Goal: Contribute content

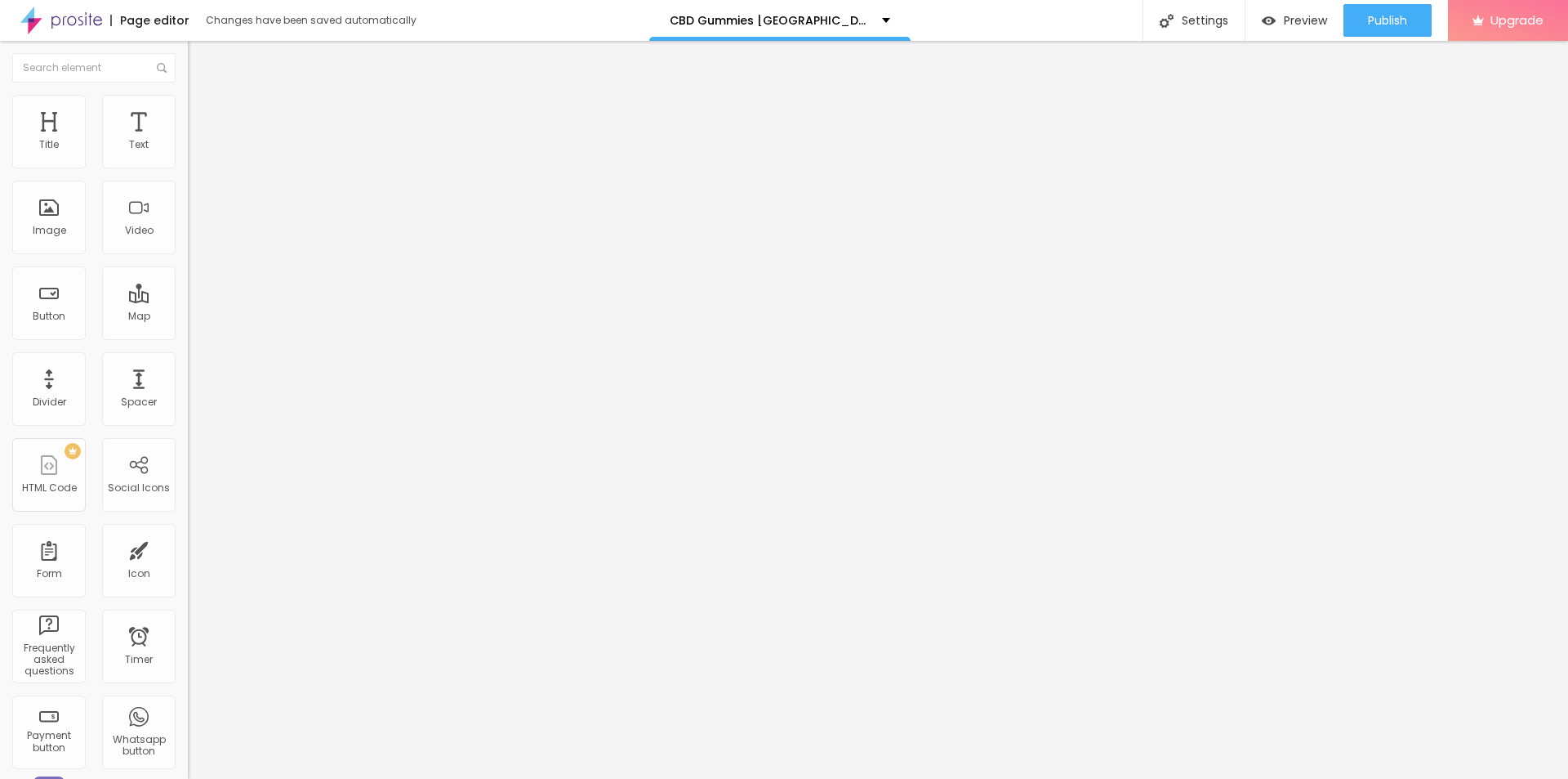
click at [188, 242] on button "button" at bounding box center [199, 233] width 23 height 17
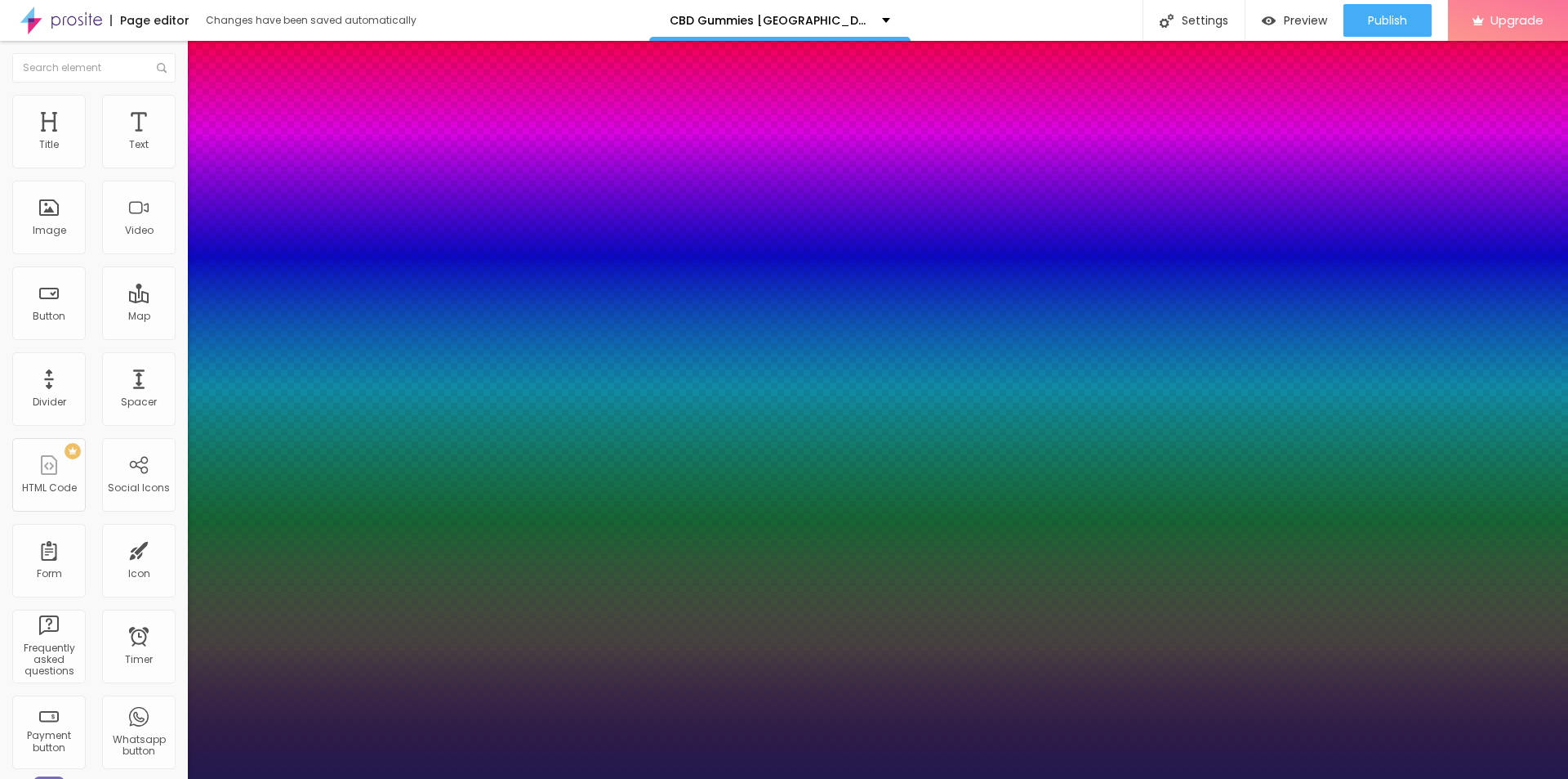
type input "1"
type input "19"
type input "1"
type input "20"
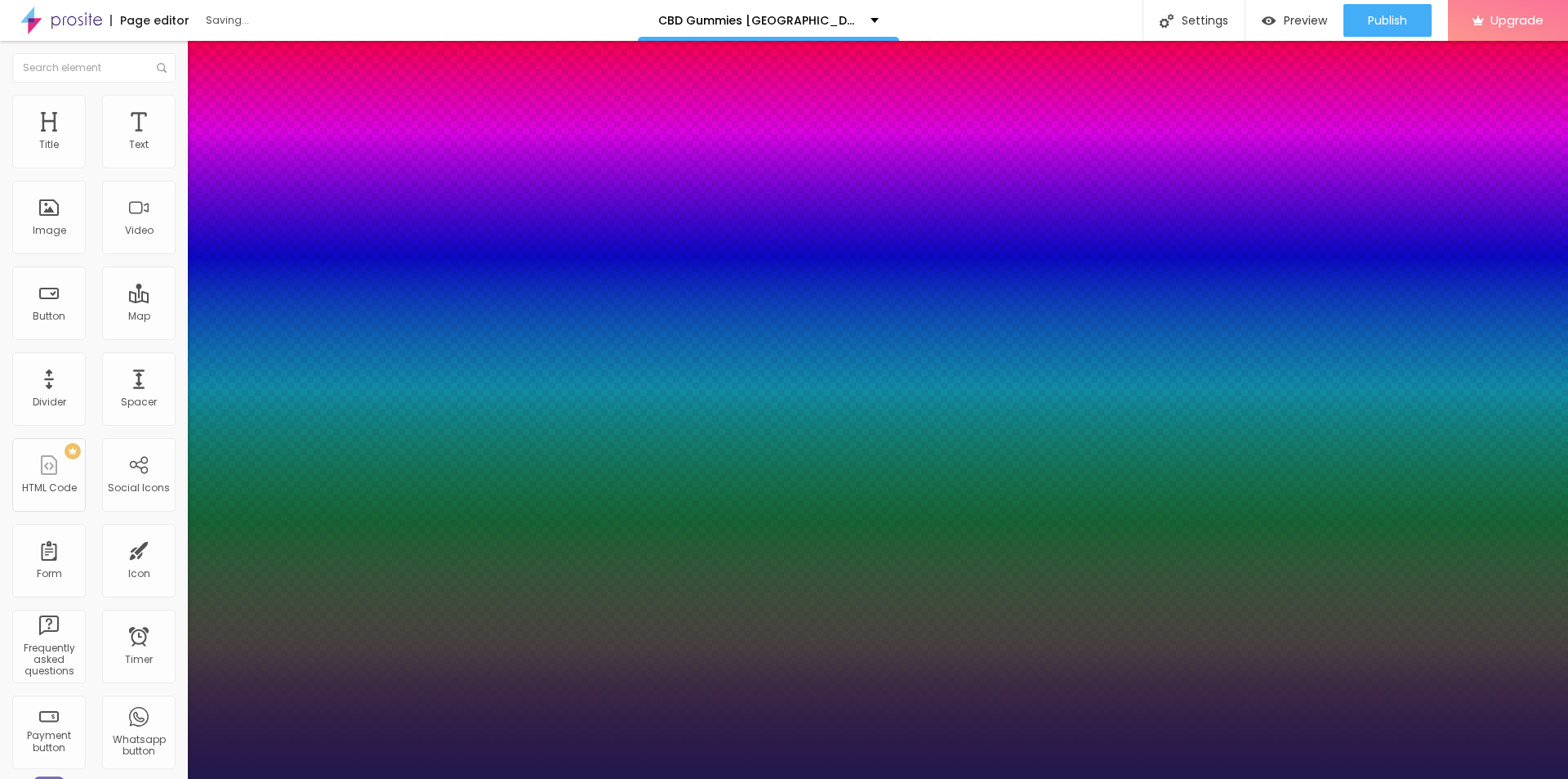
type input "20"
type input "1"
type input "21"
type input "1"
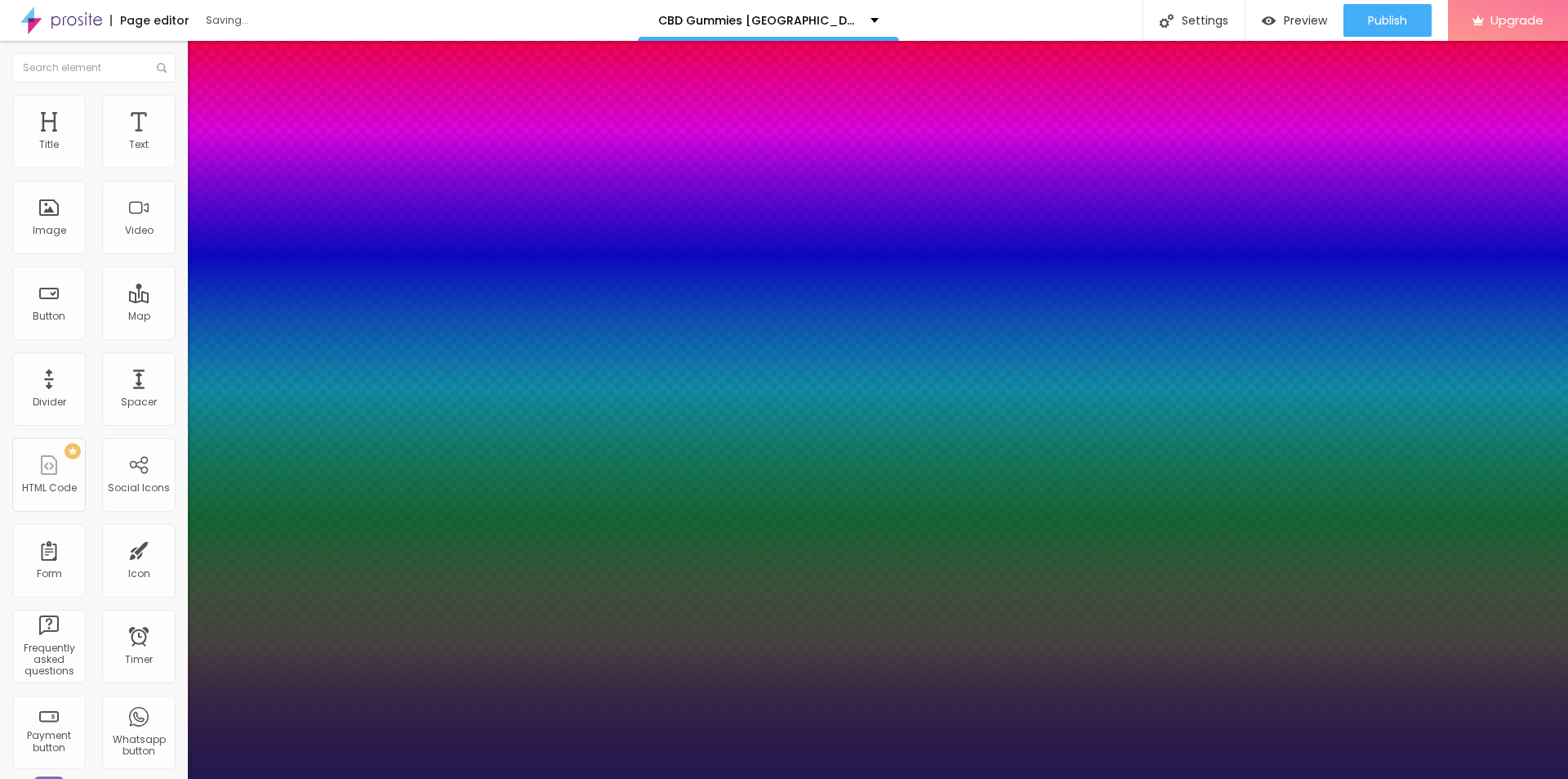
type input "22"
type input "1"
type input "24"
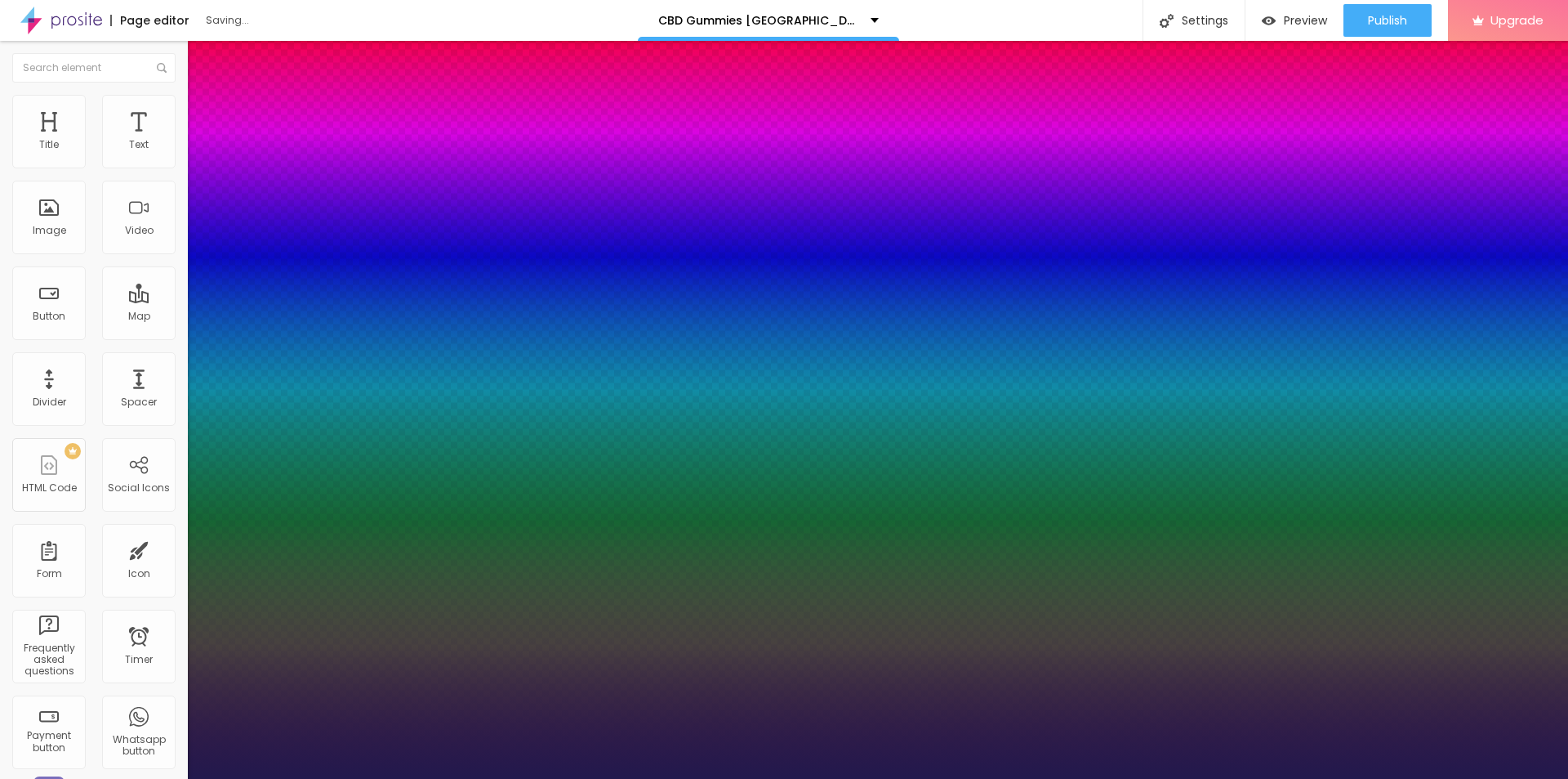
type input "1"
type input "26"
type input "1"
type input "27"
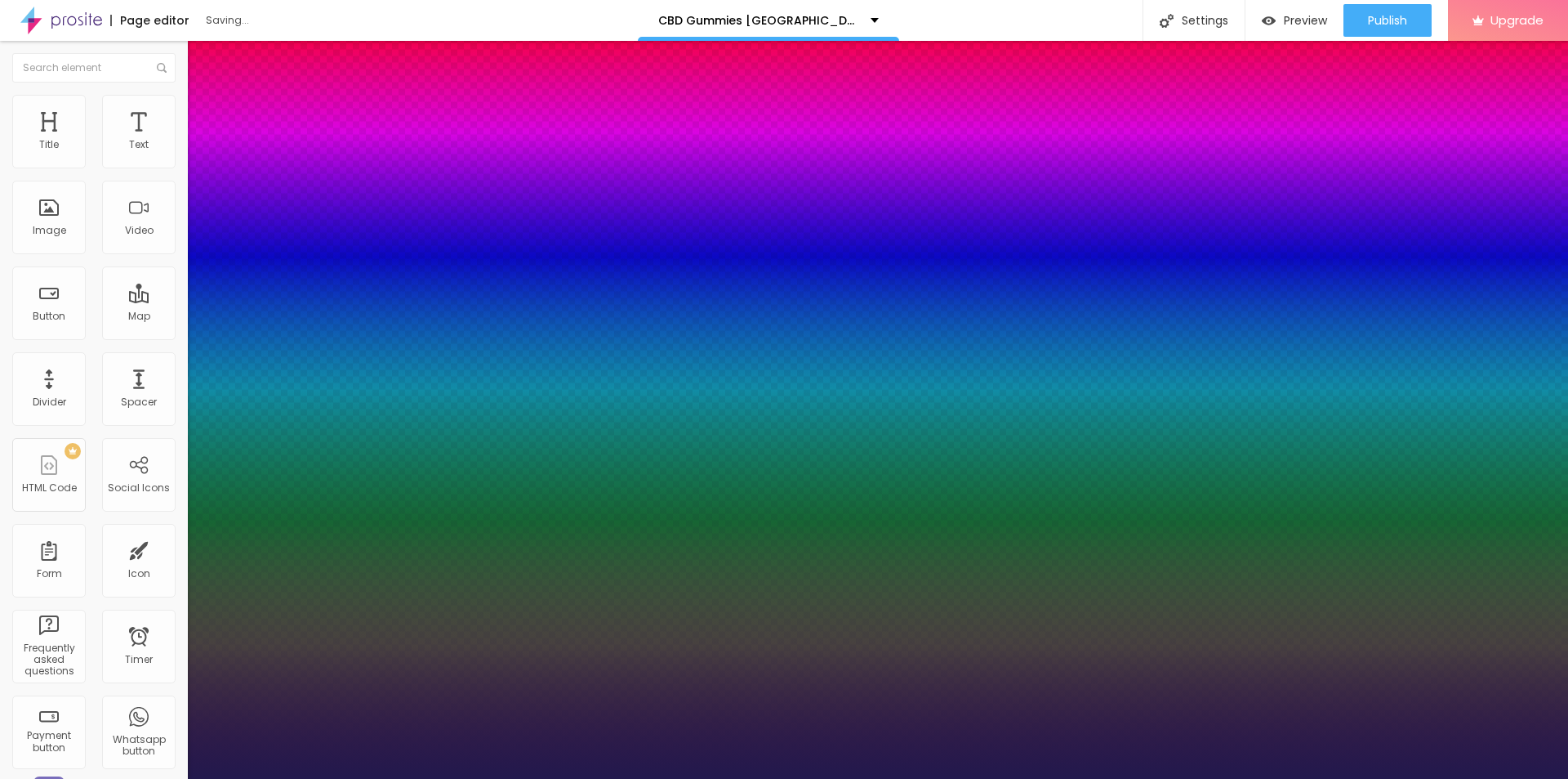
type input "27"
type input "1"
type input "28"
type input "1"
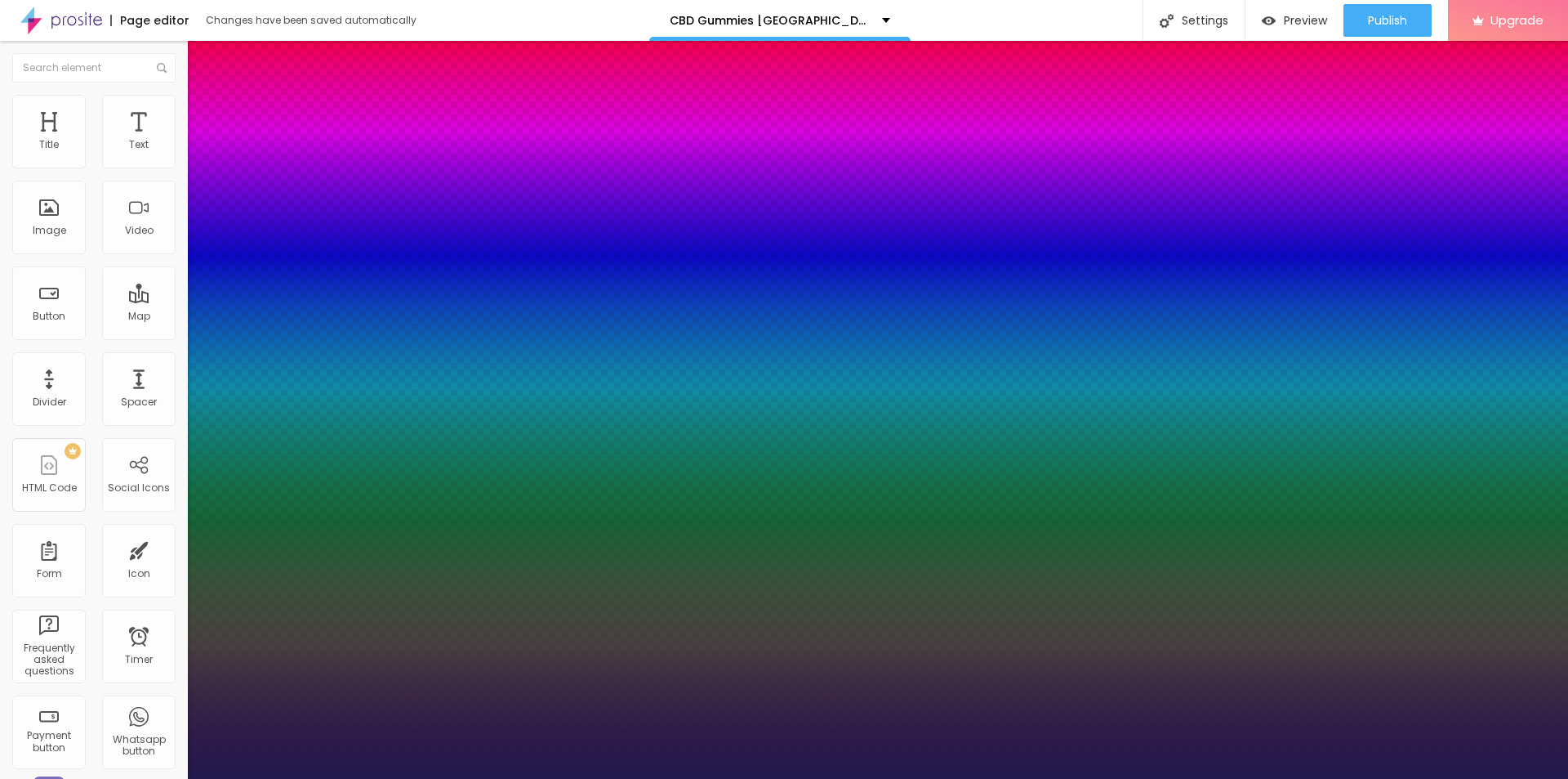
type input "29"
type input "1"
drag, startPoint x: 222, startPoint y: 464, endPoint x: 238, endPoint y: 469, distance: 16.8
type input "29"
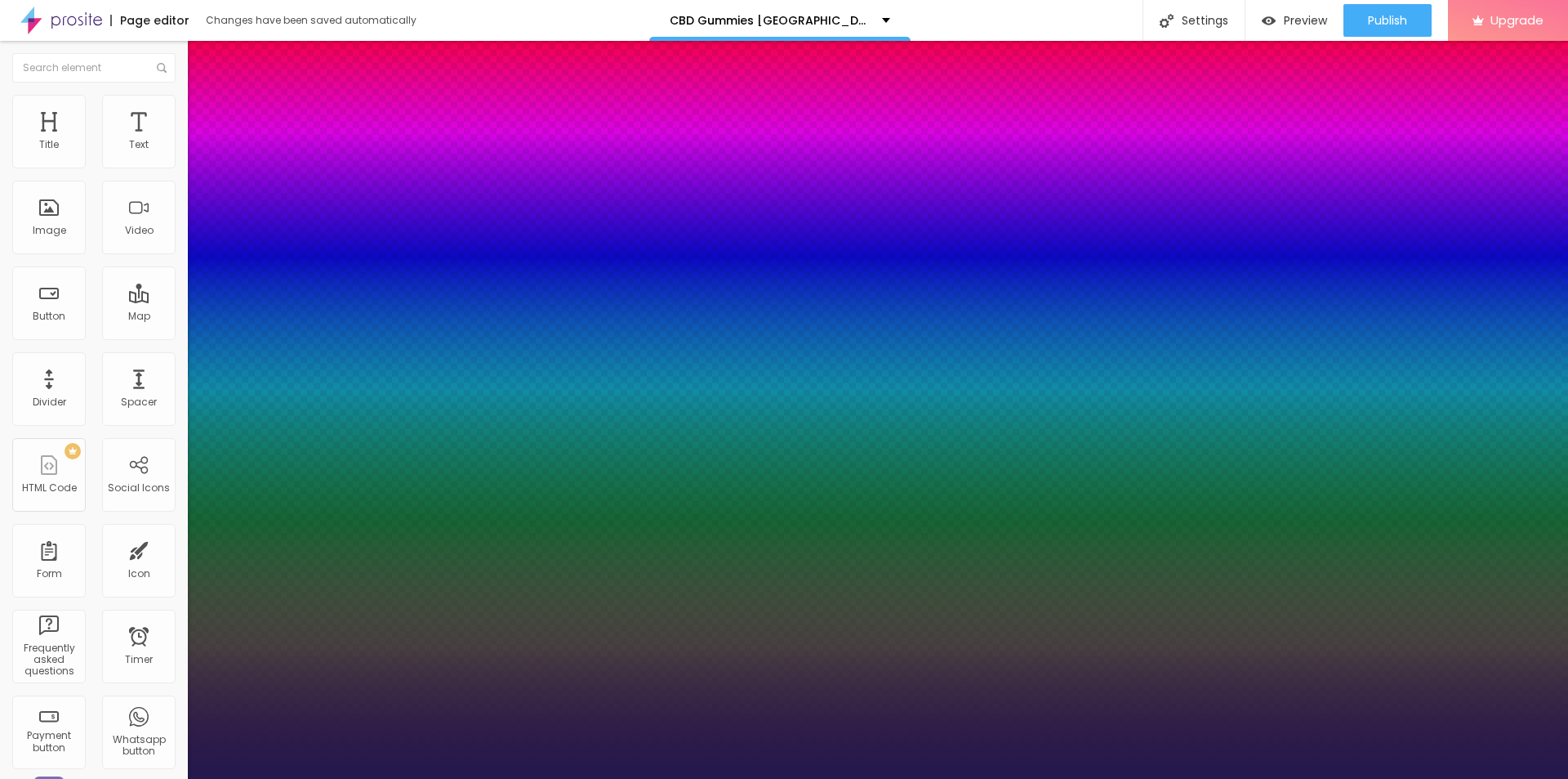
type input "1"
click at [638, 778] on div at bounding box center [784, 779] width 1568 height 0
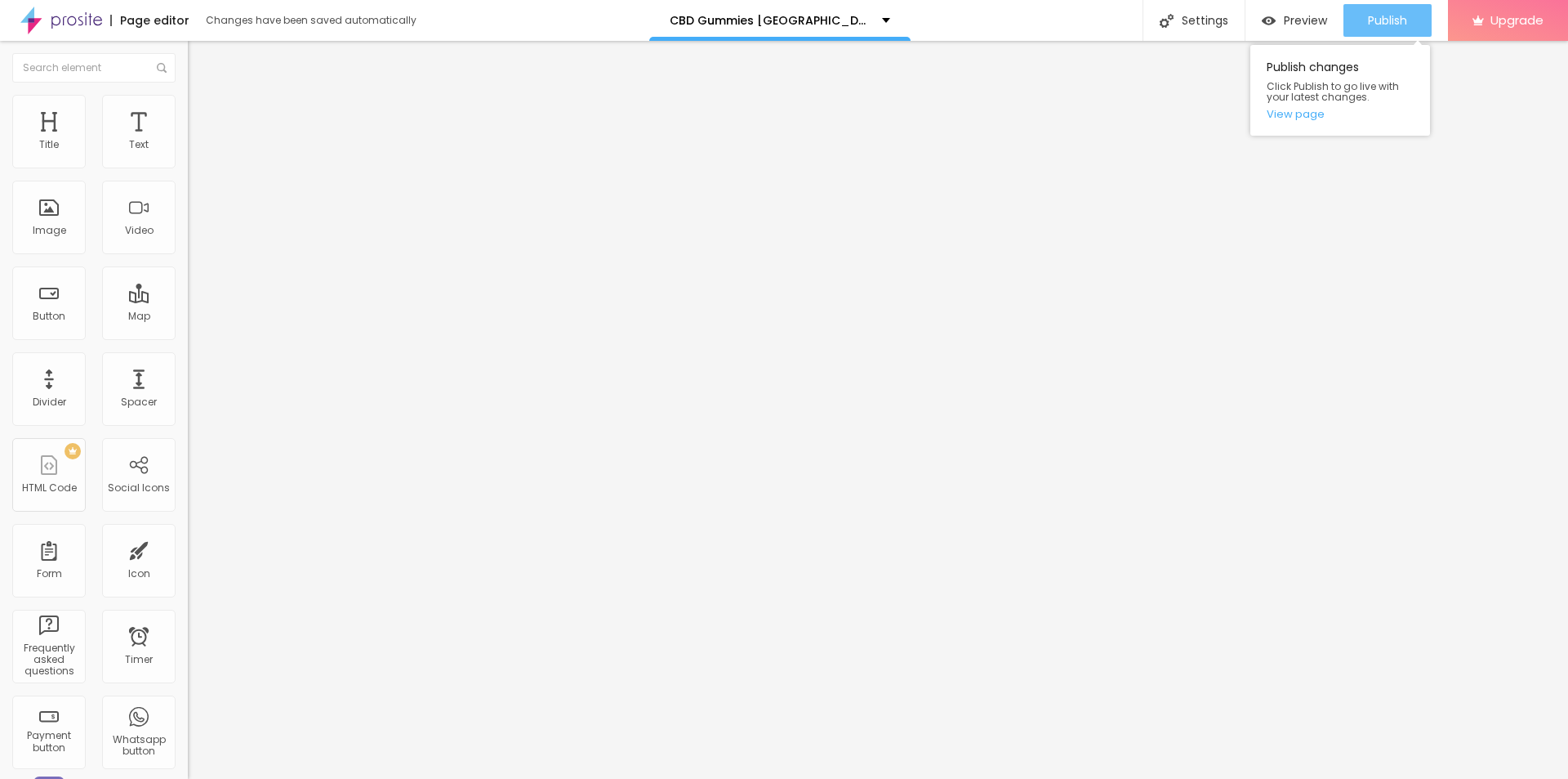
click at [1381, 24] on span "Publish" at bounding box center [1387, 19] width 39 height 13
click at [1308, 112] on link "View page" at bounding box center [1340, 113] width 147 height 11
